Goal: Task Accomplishment & Management: Manage account settings

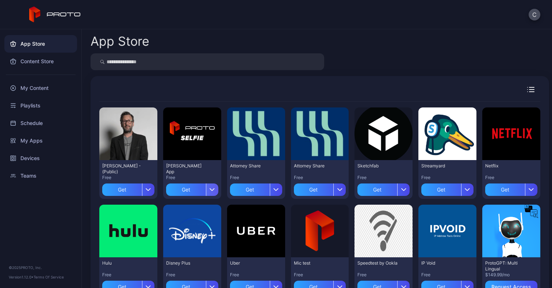
click at [209, 190] on div "button" at bounding box center [212, 189] width 12 height 12
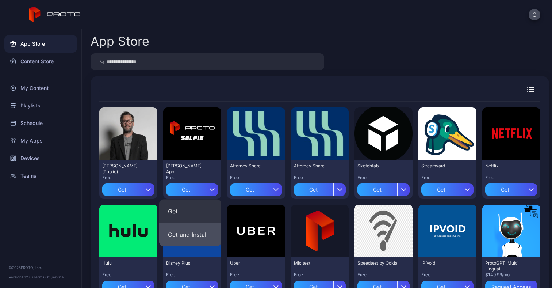
click at [198, 232] on button "Get and Install" at bounding box center [190, 234] width 62 height 23
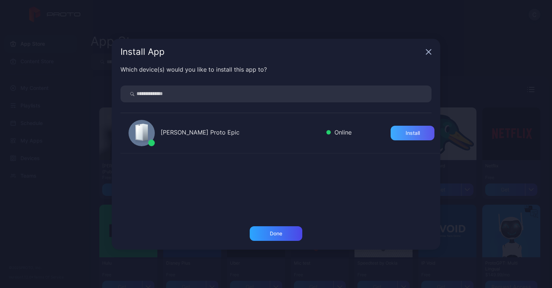
click at [405, 131] on div "Install" at bounding box center [412, 133] width 14 height 6
click at [404, 134] on div "Uninstall" at bounding box center [412, 133] width 20 height 6
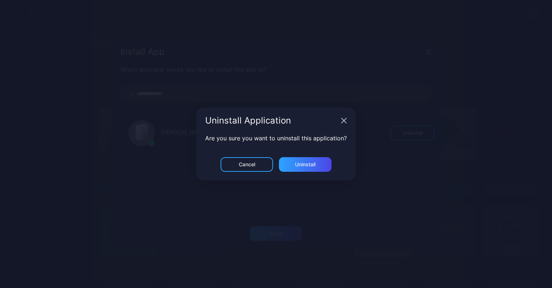
click at [426, 55] on icon "button" at bounding box center [429, 52] width 6 height 6
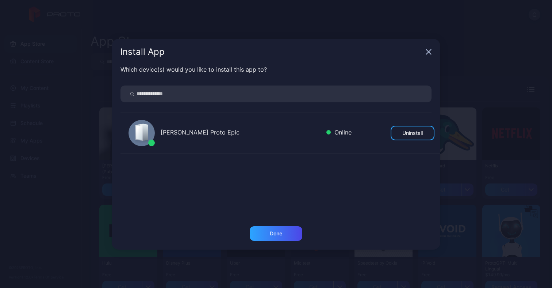
click at [342, 123] on div "[PERSON_NAME] Proto Epic Online Uninstall" at bounding box center [280, 133] width 320 height 40
click at [268, 232] on div "Done" at bounding box center [276, 233] width 53 height 15
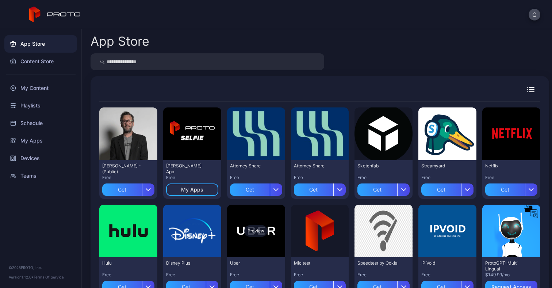
click at [275, 233] on div "Preview" at bounding box center [256, 230] width 58 height 53
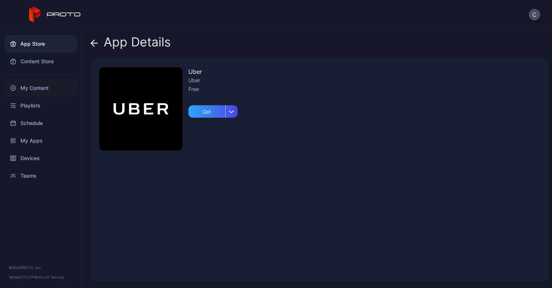
click at [33, 87] on div "My Content" at bounding box center [40, 88] width 73 height 18
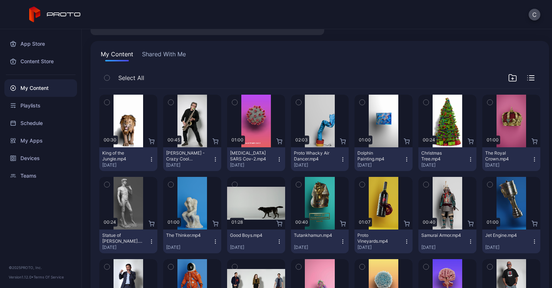
scroll to position [41, 0]
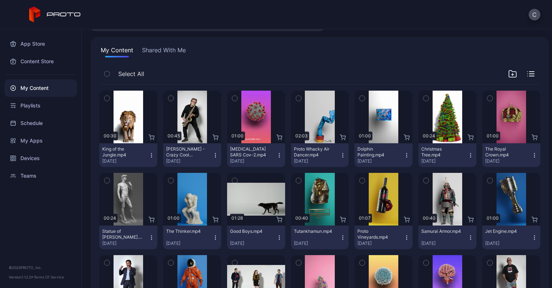
click at [215, 239] on icon "button" at bounding box center [215, 239] width 0 height 0
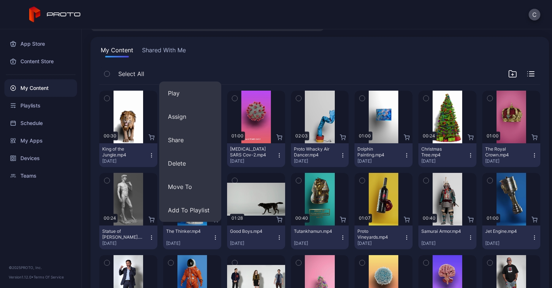
click at [340, 238] on icon "button" at bounding box center [343, 237] width 6 height 6
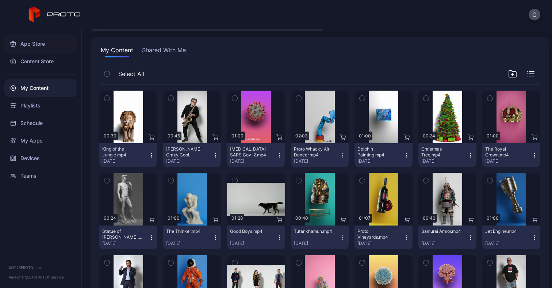
click at [39, 44] on div "App Store" at bounding box center [40, 44] width 73 height 18
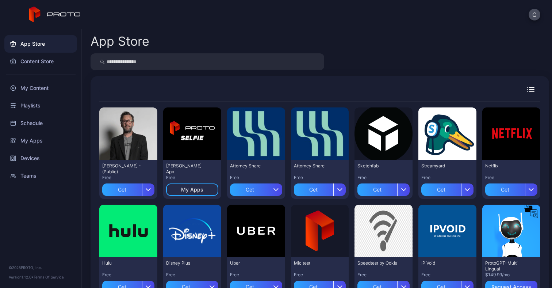
click at [34, 45] on div "App Store" at bounding box center [40, 44] width 73 height 18
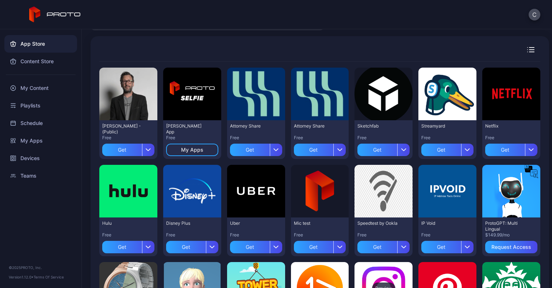
scroll to position [38, 0]
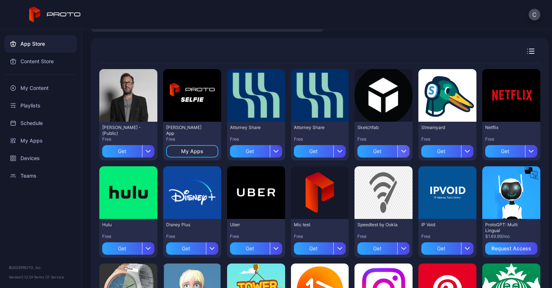
click at [398, 149] on div "button" at bounding box center [403, 151] width 12 height 12
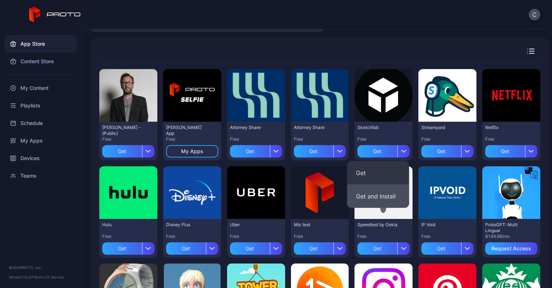
click at [390, 194] on button "Get and Install" at bounding box center [378, 195] width 62 height 23
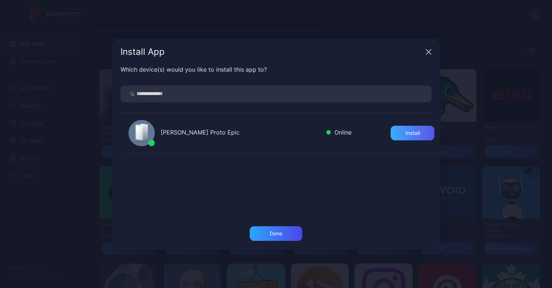
click at [407, 136] on div "Install" at bounding box center [412, 133] width 44 height 15
click at [203, 134] on div "[PERSON_NAME] Proto Epic" at bounding box center [241, 133] width 160 height 11
click at [429, 53] on icon "button" at bounding box center [428, 51] width 5 height 5
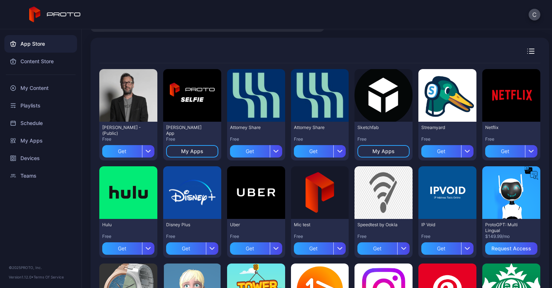
click at [276, 233] on div "Free" at bounding box center [256, 236] width 52 height 6
click at [282, 231] on div "Preview [PERSON_NAME] N Persona - (Public) Free Get Preview [PERSON_NAME] App F…" at bounding box center [319, 260] width 441 height 394
click at [37, 178] on div "Teams" at bounding box center [40, 176] width 73 height 18
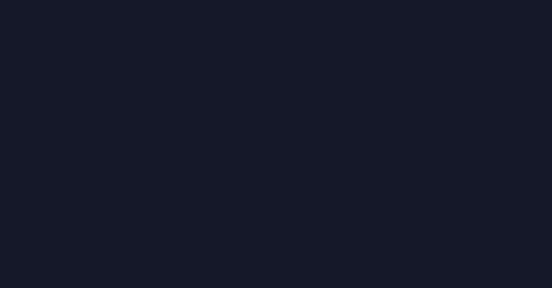
click at [28, 177] on div at bounding box center [276, 144] width 552 height 288
click at [31, 177] on div at bounding box center [276, 144] width 552 height 288
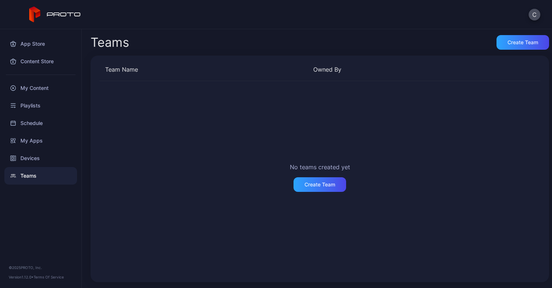
click at [218, 180] on div "No teams created yet Create Team" at bounding box center [319, 177] width 441 height 192
click at [42, 59] on div "Content Store" at bounding box center [40, 62] width 73 height 18
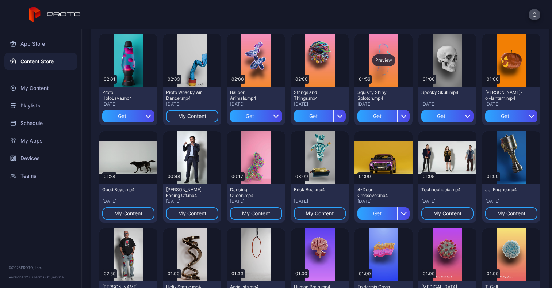
scroll to position [66, 0]
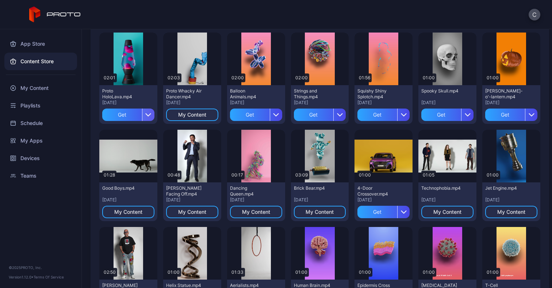
click at [148, 116] on icon "button" at bounding box center [148, 115] width 6 height 6
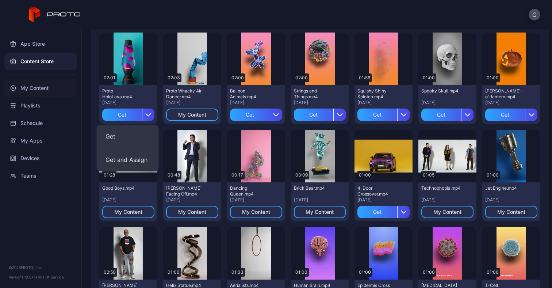
click at [45, 91] on div "My Content" at bounding box center [40, 88] width 73 height 18
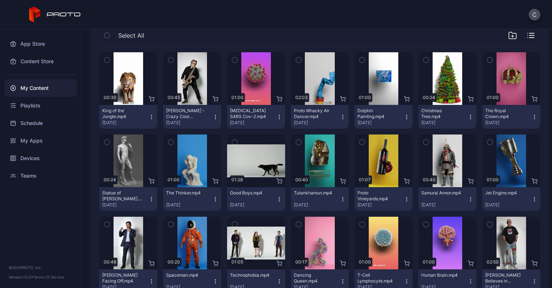
scroll to position [83, 0]
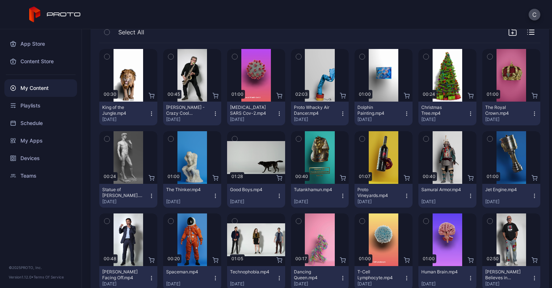
click at [170, 56] on icon "button" at bounding box center [170, 57] width 5 height 8
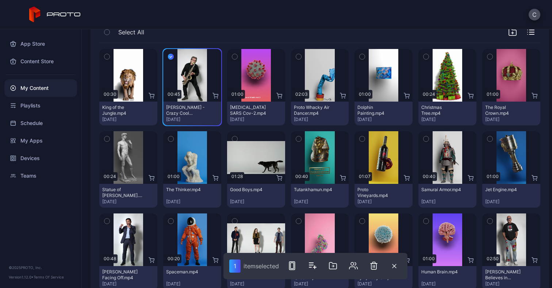
click at [232, 55] on icon "button" at bounding box center [234, 57] width 5 height 8
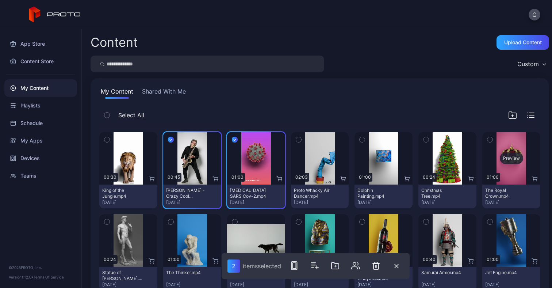
scroll to position [0, 0]
click at [524, 43] on div "Upload Content" at bounding box center [523, 42] width 38 height 6
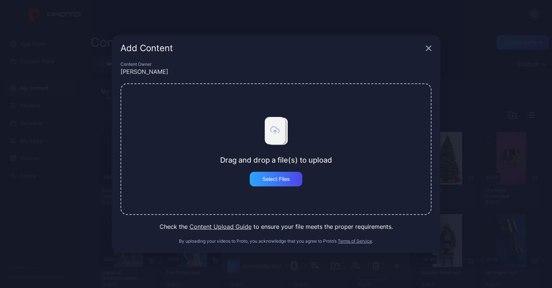
click at [428, 47] on icon "button" at bounding box center [428, 48] width 5 height 5
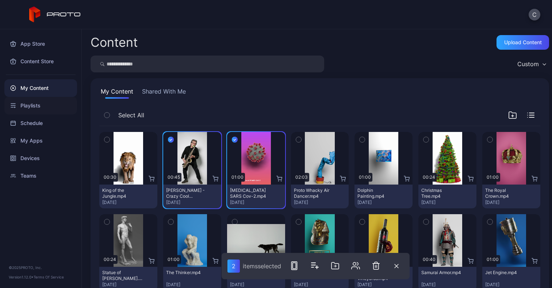
click at [34, 106] on div "Playlists" at bounding box center [40, 106] width 73 height 18
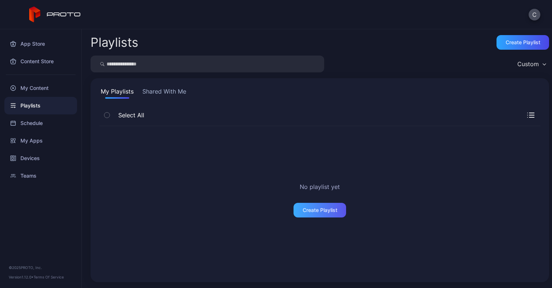
click at [313, 209] on div "Create Playlist" at bounding box center [320, 210] width 35 height 6
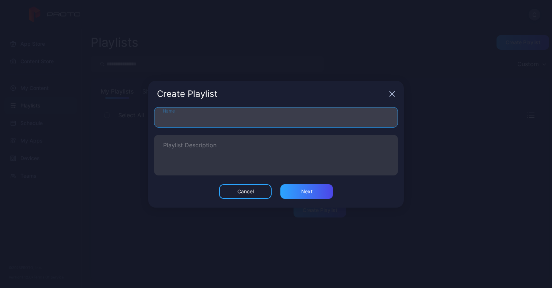
click at [303, 118] on input "Name" at bounding box center [276, 117] width 244 height 20
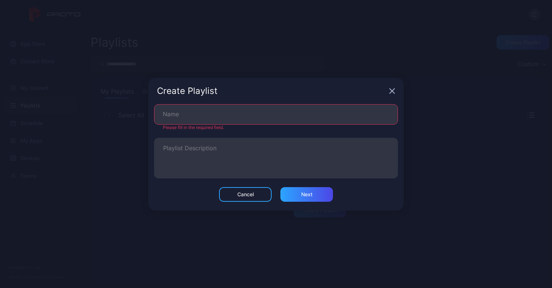
click at [392, 93] on icon "button" at bounding box center [392, 91] width 6 height 6
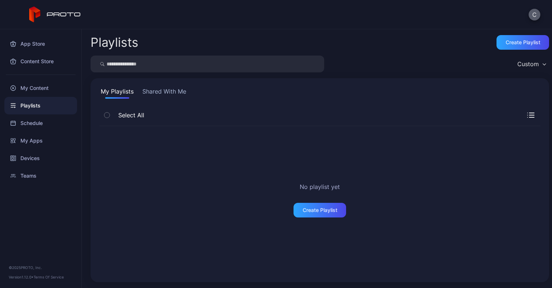
click at [536, 16] on button "C" at bounding box center [534, 15] width 12 height 12
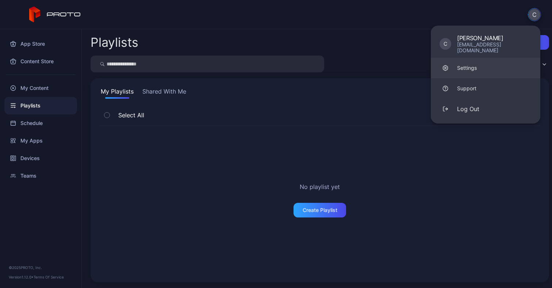
click at [476, 64] on div "Settings" at bounding box center [467, 67] width 20 height 7
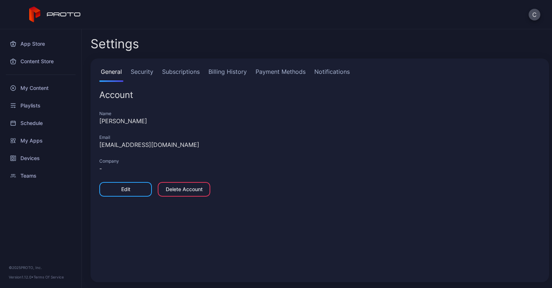
click at [132, 73] on link "Security" at bounding box center [142, 74] width 26 height 15
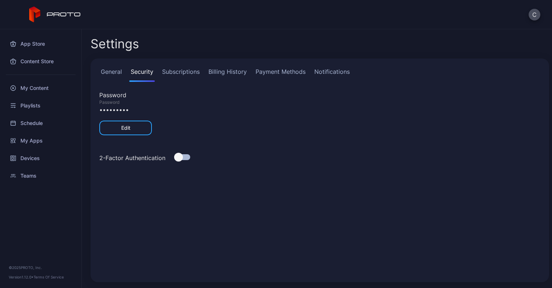
click at [183, 73] on link "Subscriptions" at bounding box center [181, 74] width 41 height 15
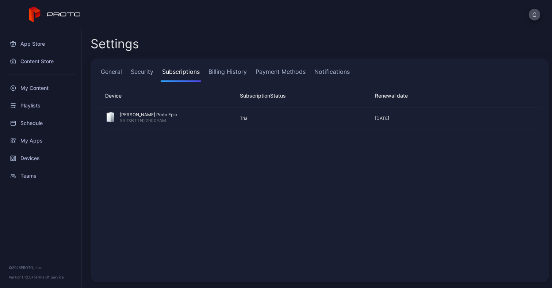
click at [230, 71] on link "Billing History" at bounding box center [227, 74] width 41 height 15
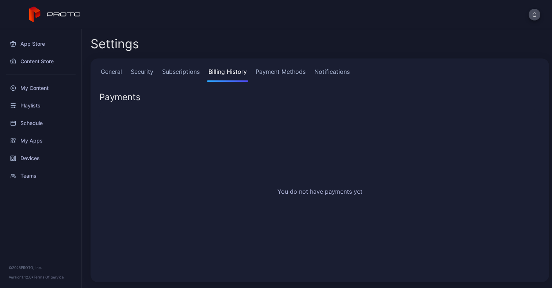
click at [273, 70] on link "Payment Methods" at bounding box center [280, 74] width 53 height 15
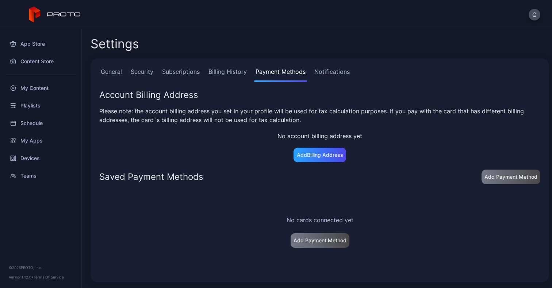
click at [120, 71] on link "General" at bounding box center [111, 74] width 24 height 15
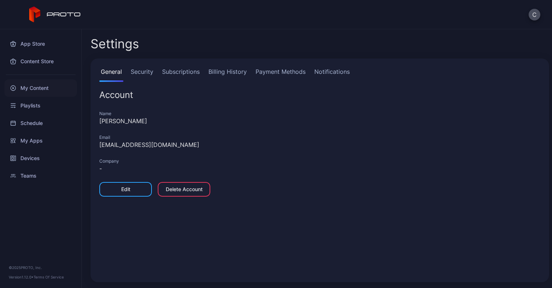
click at [42, 89] on div "My Content" at bounding box center [40, 88] width 73 height 18
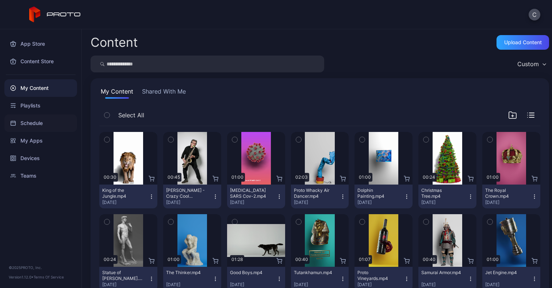
click at [36, 123] on div "Schedule" at bounding box center [40, 123] width 73 height 18
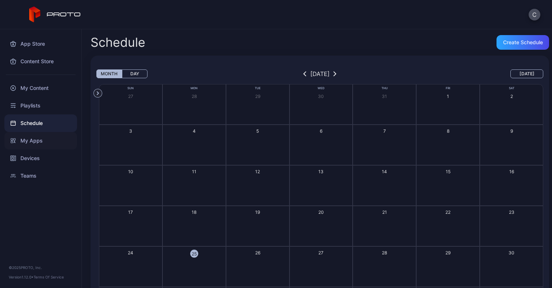
click at [28, 145] on div "My Apps" at bounding box center [40, 141] width 73 height 18
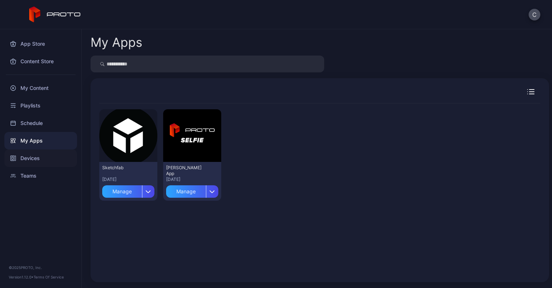
click at [28, 160] on div "Devices" at bounding box center [40, 158] width 73 height 18
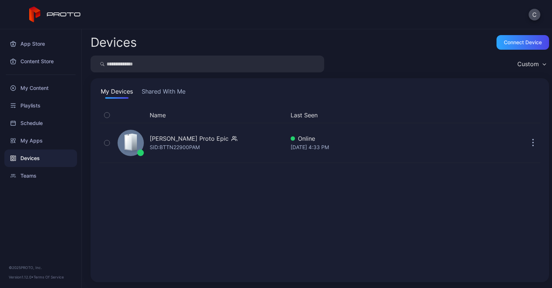
click at [397, 240] on div "Name Last Seen [PERSON_NAME] Proto Epic SID: BTTN22900PAM Online [DATE] 4:33 PM" at bounding box center [319, 190] width 441 height 166
click at [31, 175] on div "Teams" at bounding box center [40, 176] width 73 height 18
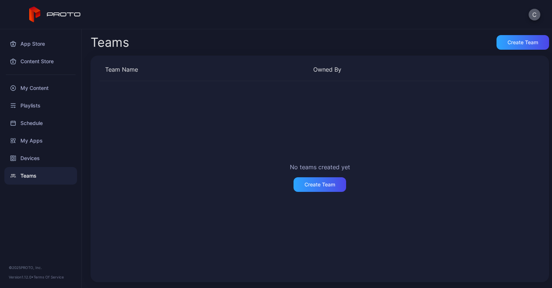
click at [535, 15] on button "C" at bounding box center [534, 15] width 12 height 12
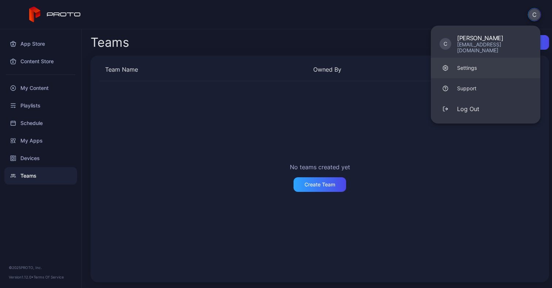
click at [471, 64] on div "Settings" at bounding box center [467, 67] width 20 height 7
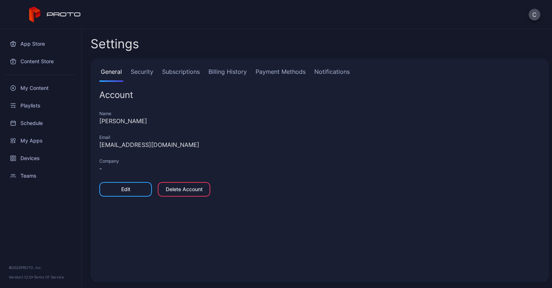
click at [150, 75] on link "Security" at bounding box center [142, 74] width 26 height 15
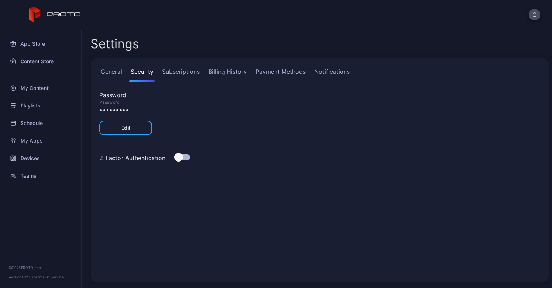
click at [179, 74] on link "Subscriptions" at bounding box center [181, 74] width 41 height 15
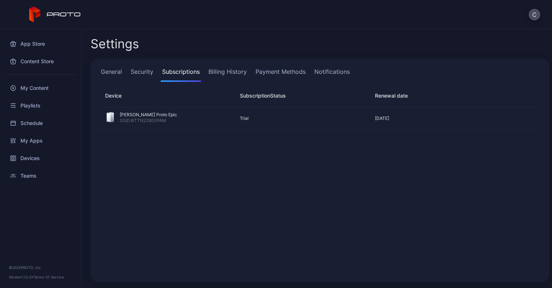
click at [219, 75] on link "Billing History" at bounding box center [227, 74] width 41 height 15
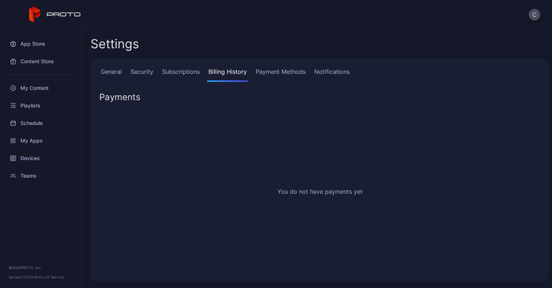
click at [272, 73] on link "Payment Methods" at bounding box center [280, 74] width 53 height 15
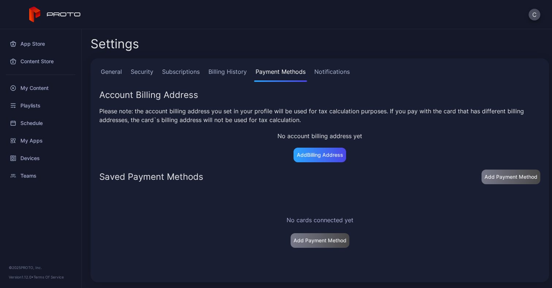
click at [336, 71] on link "Notifications" at bounding box center [332, 74] width 38 height 15
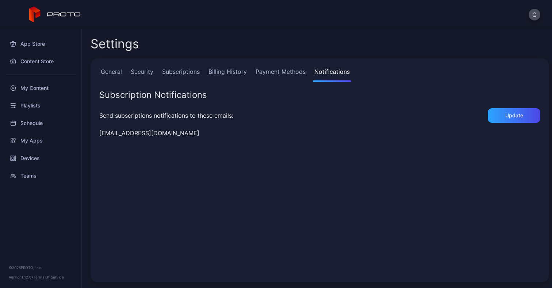
click at [107, 71] on link "General" at bounding box center [111, 74] width 24 height 15
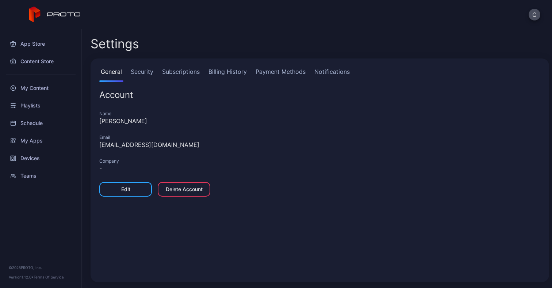
click at [289, 45] on div "Settings" at bounding box center [320, 44] width 458 height 18
click at [33, 90] on div "My Content" at bounding box center [40, 88] width 73 height 18
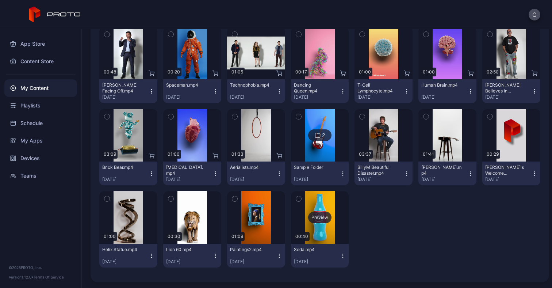
scroll to position [269, 0]
click at [347, 188] on div "Preview 00:30 King of the Jungle.mp4 [DATE] Preview 00:45 [PERSON_NAME] - Crazy…" at bounding box center [319, 65] width 441 height 416
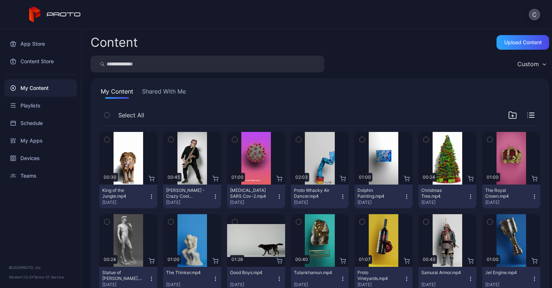
scroll to position [0, 0]
click at [156, 90] on button "Shared With Me" at bounding box center [163, 93] width 47 height 12
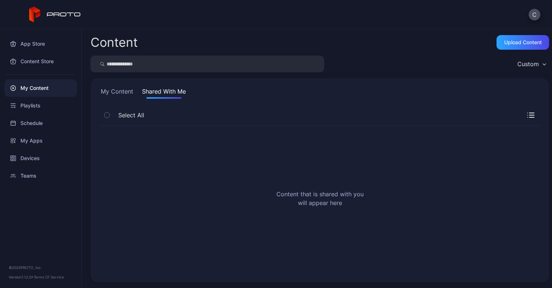
click at [118, 91] on button "My Content" at bounding box center [116, 93] width 35 height 12
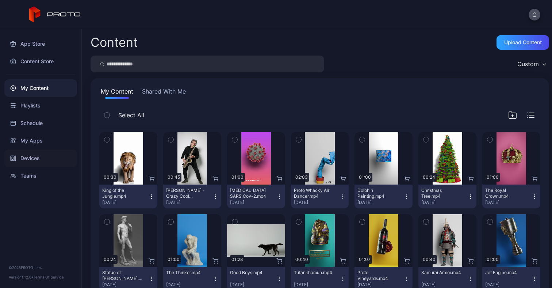
click at [34, 158] on div "Devices" at bounding box center [40, 158] width 73 height 18
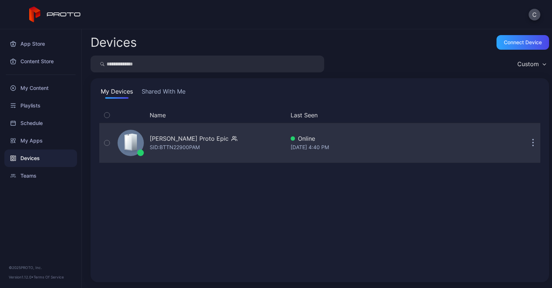
click at [526, 142] on button "button" at bounding box center [533, 142] width 15 height 15
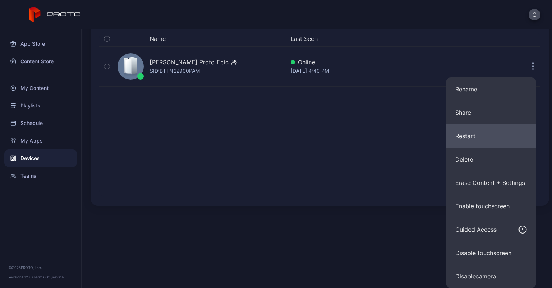
scroll to position [76, 0]
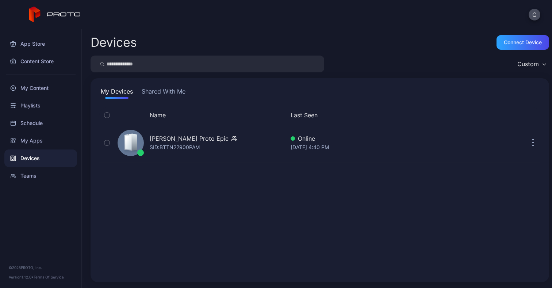
click at [399, 108] on div "Name Last Seen [PERSON_NAME] Proto Epic SID: BTTN22900PAM Online [DATE] 4:40 PM" at bounding box center [319, 190] width 441 height 166
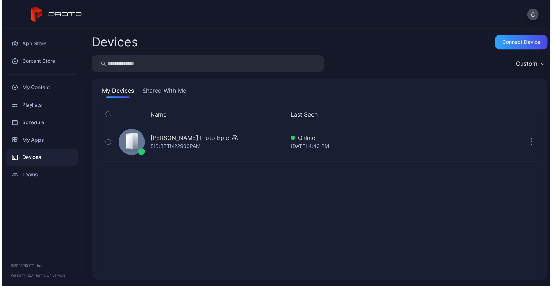
scroll to position [0, 0]
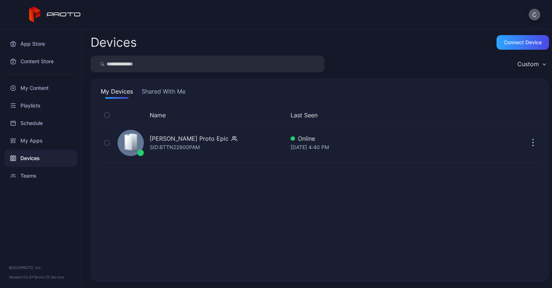
click at [538, 16] on button "C" at bounding box center [534, 15] width 12 height 12
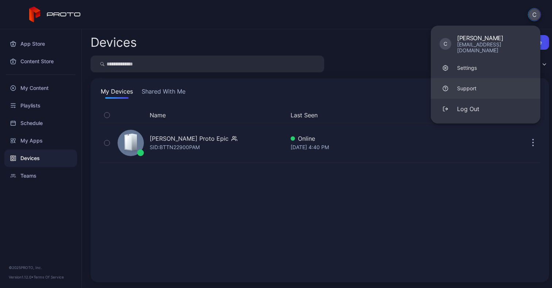
click at [472, 85] on div "Support" at bounding box center [466, 88] width 19 height 7
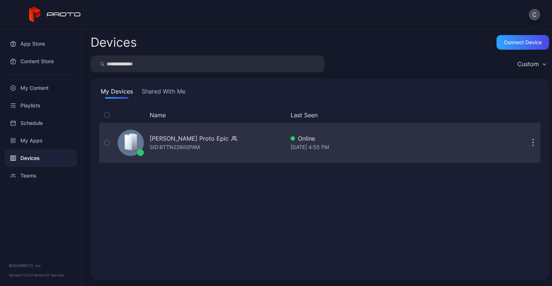
click at [526, 148] on button "button" at bounding box center [533, 142] width 15 height 15
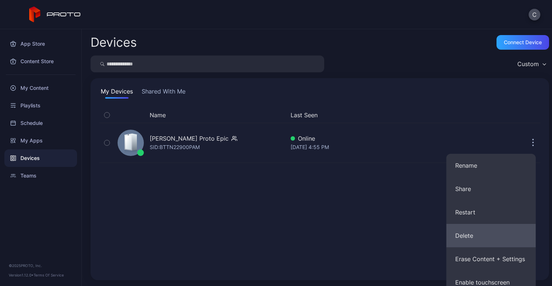
click at [483, 233] on button "Delete" at bounding box center [490, 235] width 89 height 23
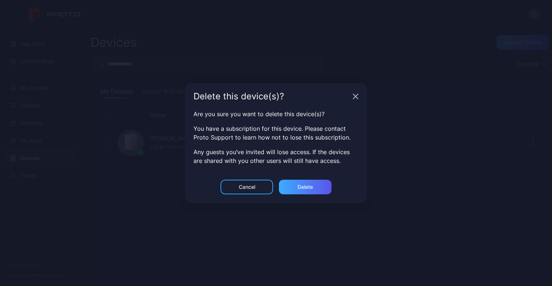
click at [310, 189] on div "Delete" at bounding box center [304, 187] width 15 height 6
